Goal: Communication & Community: Answer question/provide support

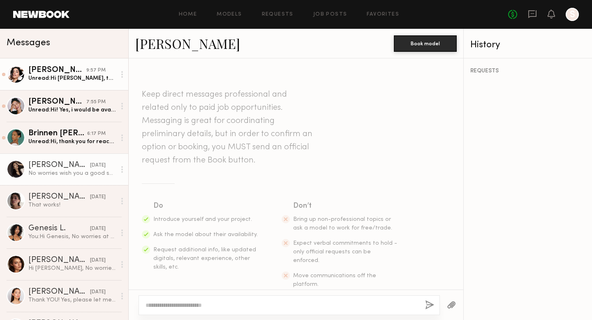
scroll to position [656, 0]
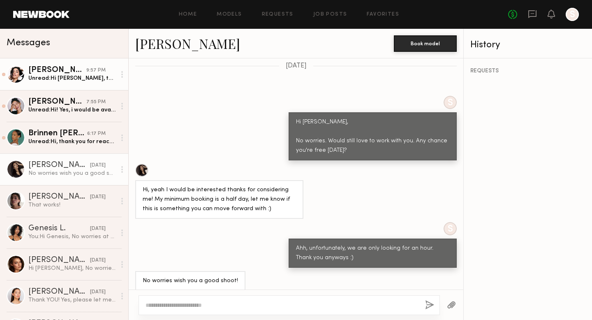
click at [67, 76] on div "Unread: Hi [PERSON_NAME], thank you so much for reaching out and for your kind …" at bounding box center [72, 78] width 88 height 8
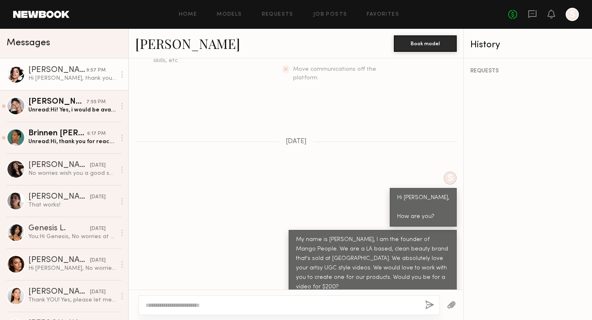
scroll to position [255, 0]
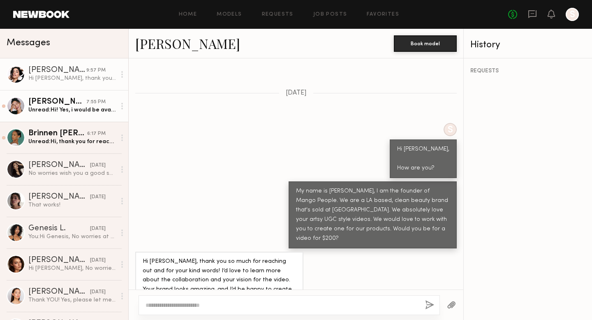
click at [73, 99] on div "[PERSON_NAME]" at bounding box center [57, 102] width 58 height 8
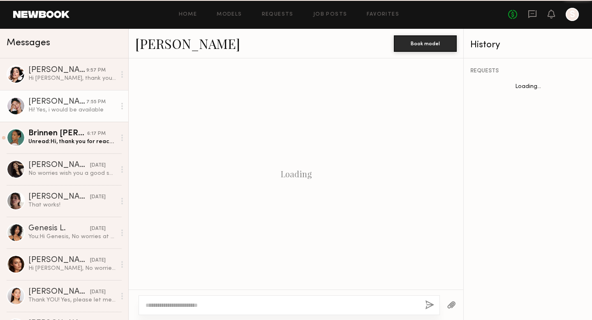
scroll to position [264, 0]
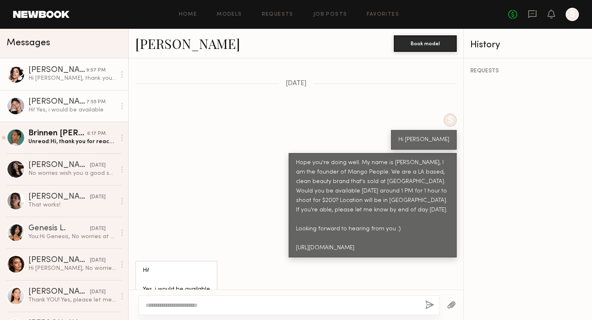
click at [68, 79] on div "Hi [PERSON_NAME], thank you so much for reaching out and for your kind words! I…" at bounding box center [72, 78] width 88 height 8
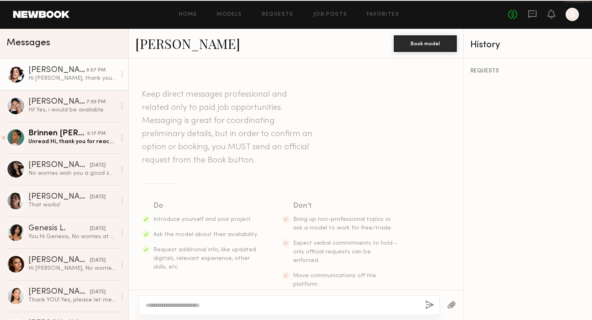
scroll to position [255, 0]
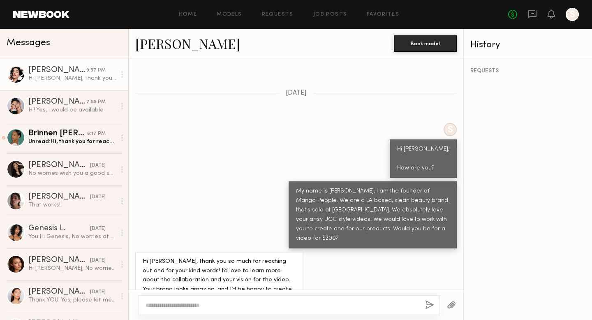
click at [121, 75] on icon at bounding box center [122, 74] width 2 height 7
click at [114, 86] on div "Mark unread" at bounding box center [98, 90] width 60 height 18
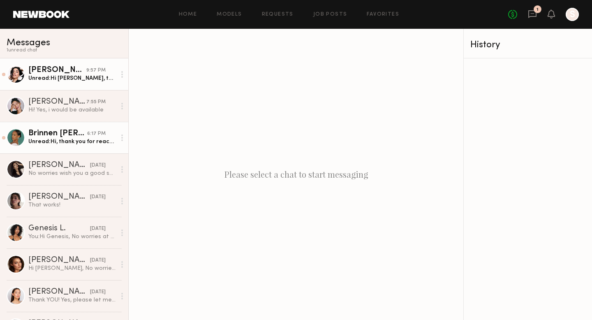
click at [95, 142] on div "Unread: Hi, thank you for reaching out! I’m interested, but can you clarify wha…" at bounding box center [72, 142] width 88 height 8
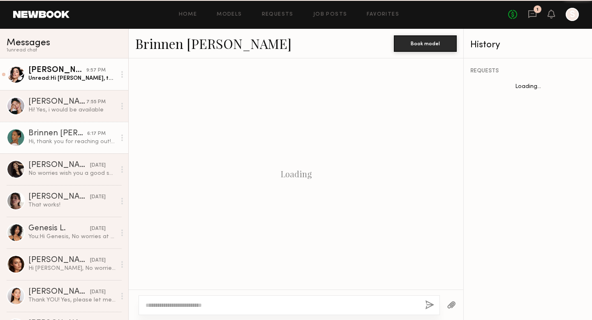
scroll to position [260, 0]
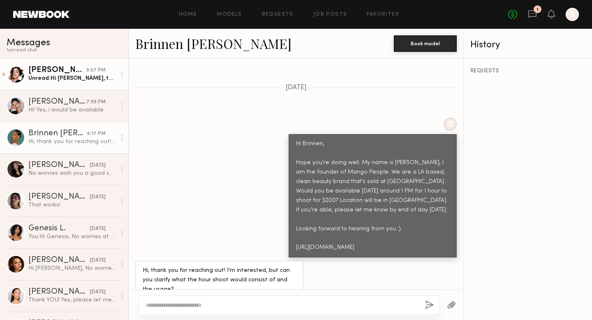
click at [175, 43] on link "Brinnen [PERSON_NAME]" at bounding box center [213, 44] width 156 height 18
click at [123, 136] on div at bounding box center [122, 137] width 12 height 16
click at [110, 152] on div "Mark unread" at bounding box center [98, 154] width 60 height 18
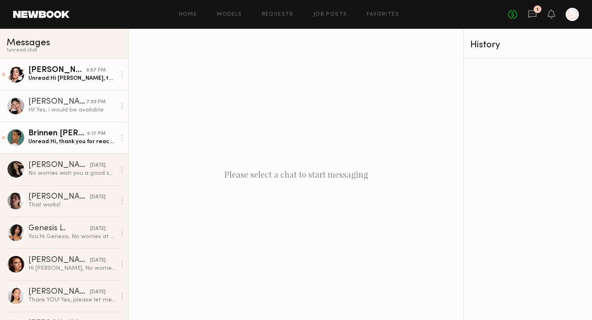
click at [124, 103] on div at bounding box center [122, 106] width 12 height 16
click at [115, 118] on div "Mark unread" at bounding box center [98, 122] width 60 height 18
